Goal: Find specific page/section: Find specific page/section

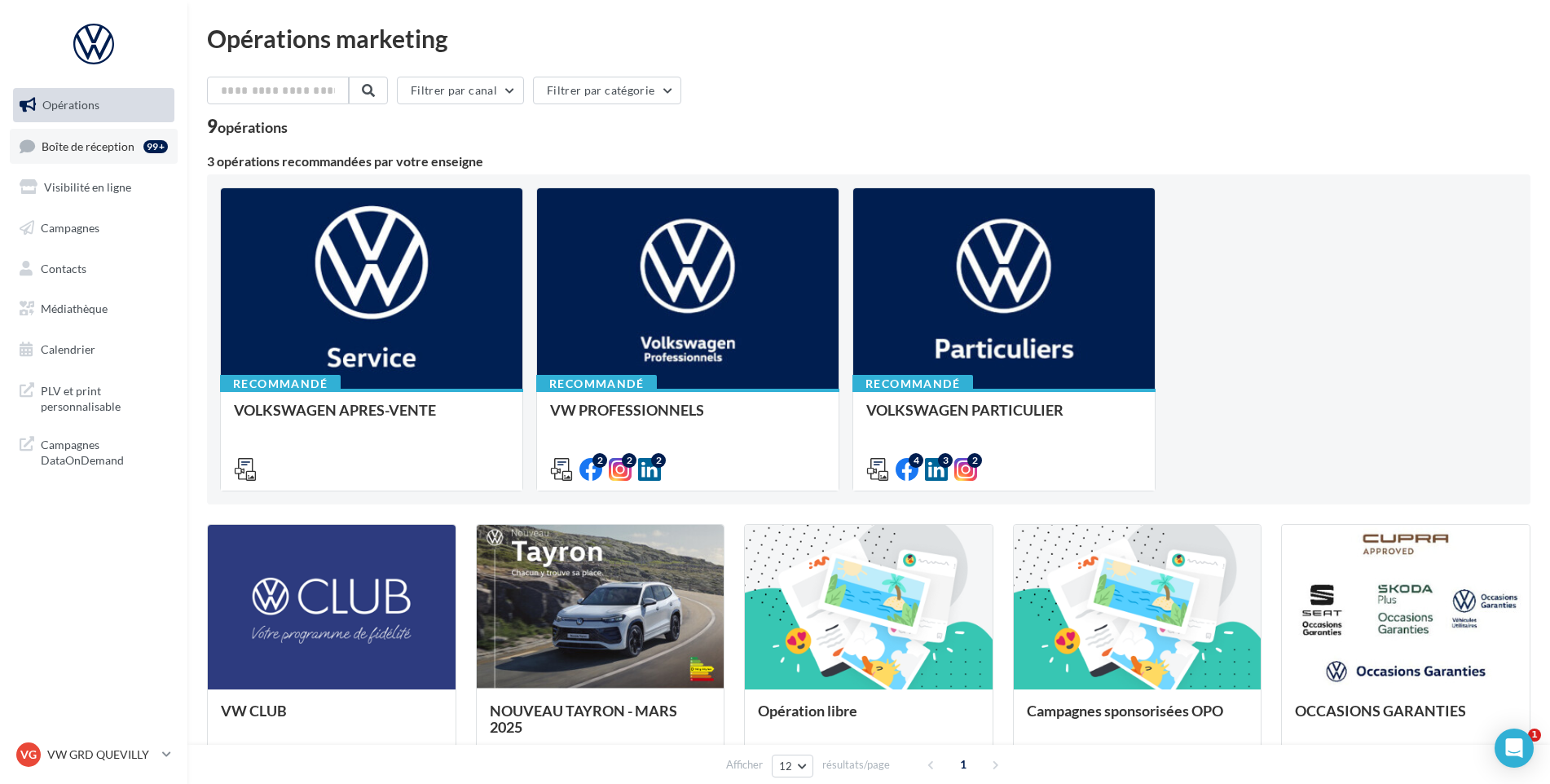
click at [107, 146] on span "Boîte de réception" at bounding box center [87, 145] width 93 height 14
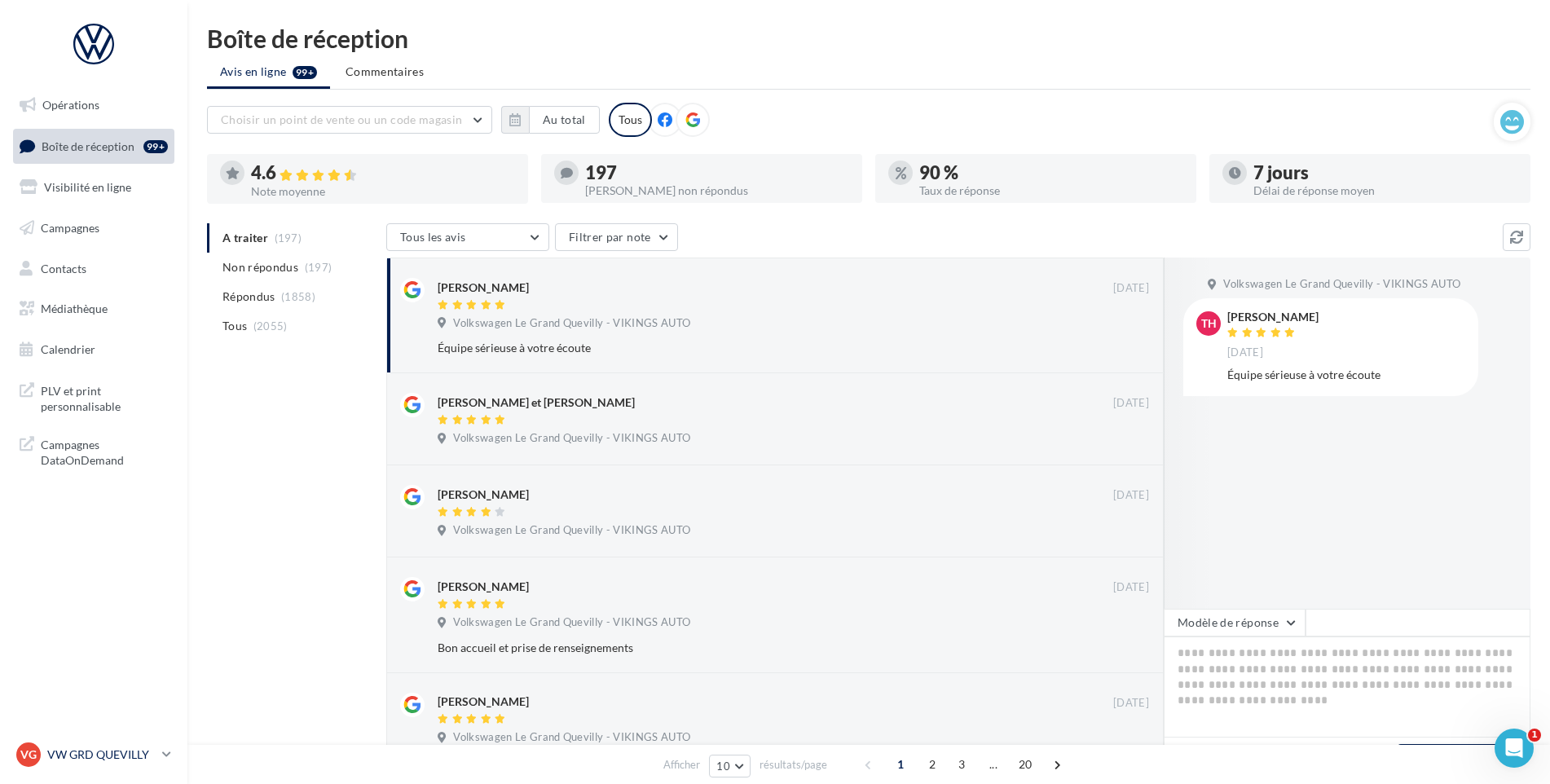
click at [145, 763] on div "VG VW GRD QUEVILLY vw-leg-vau" at bounding box center [86, 754] width 140 height 25
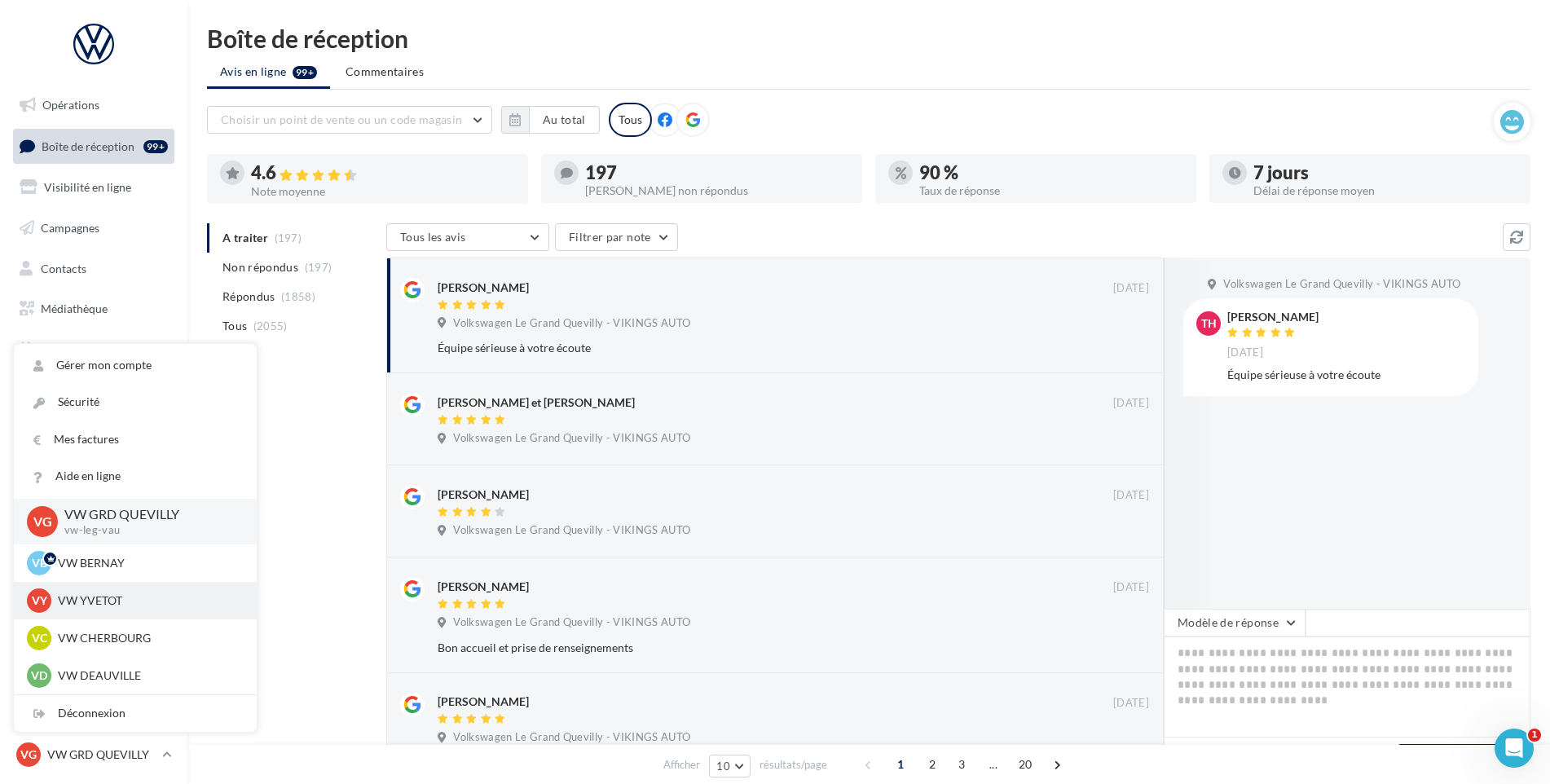
scroll to position [408, 0]
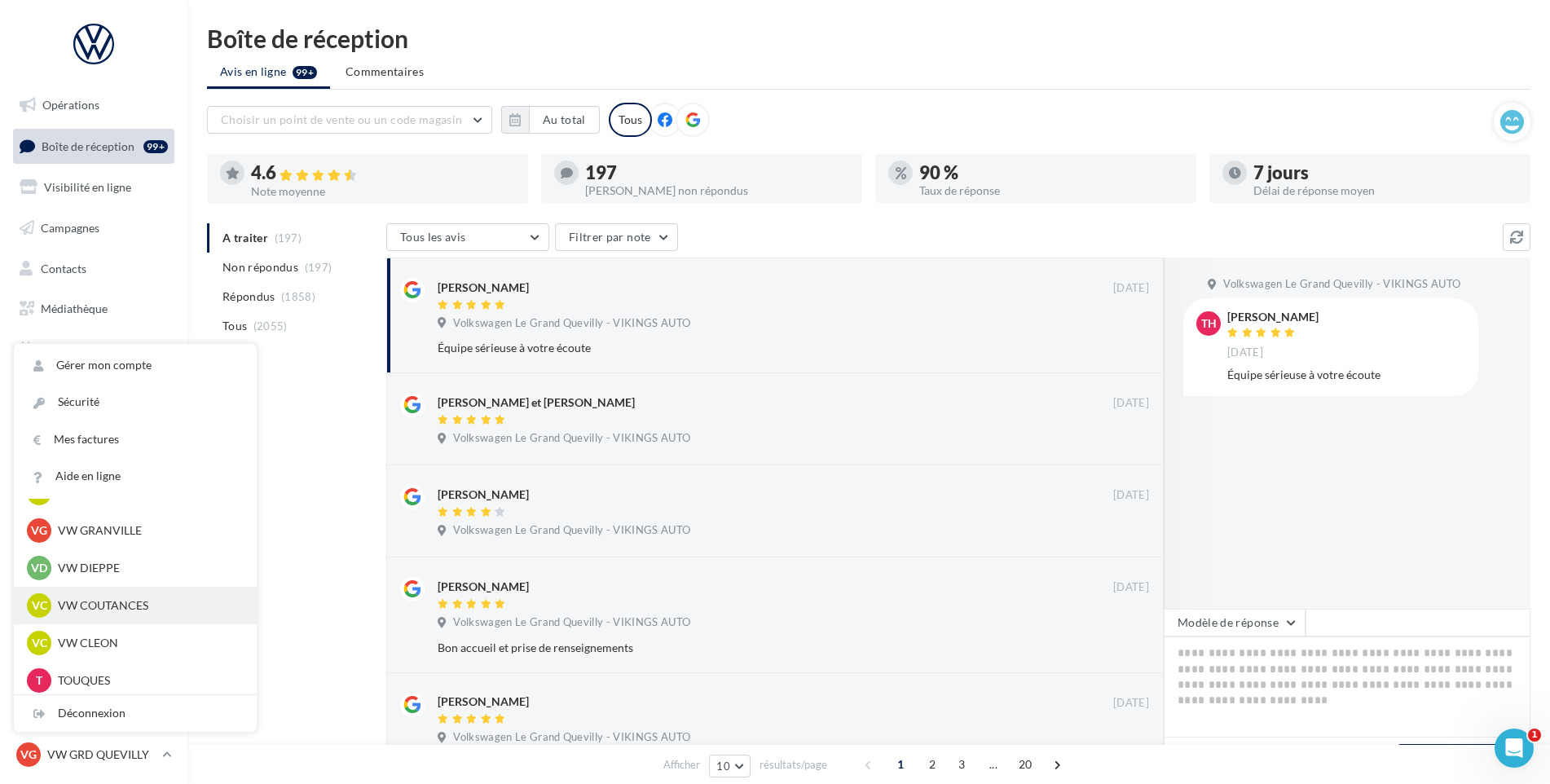
click at [200, 608] on p "VW COUTANCES" at bounding box center [147, 605] width 179 height 17
